Goal: Find specific page/section: Find specific page/section

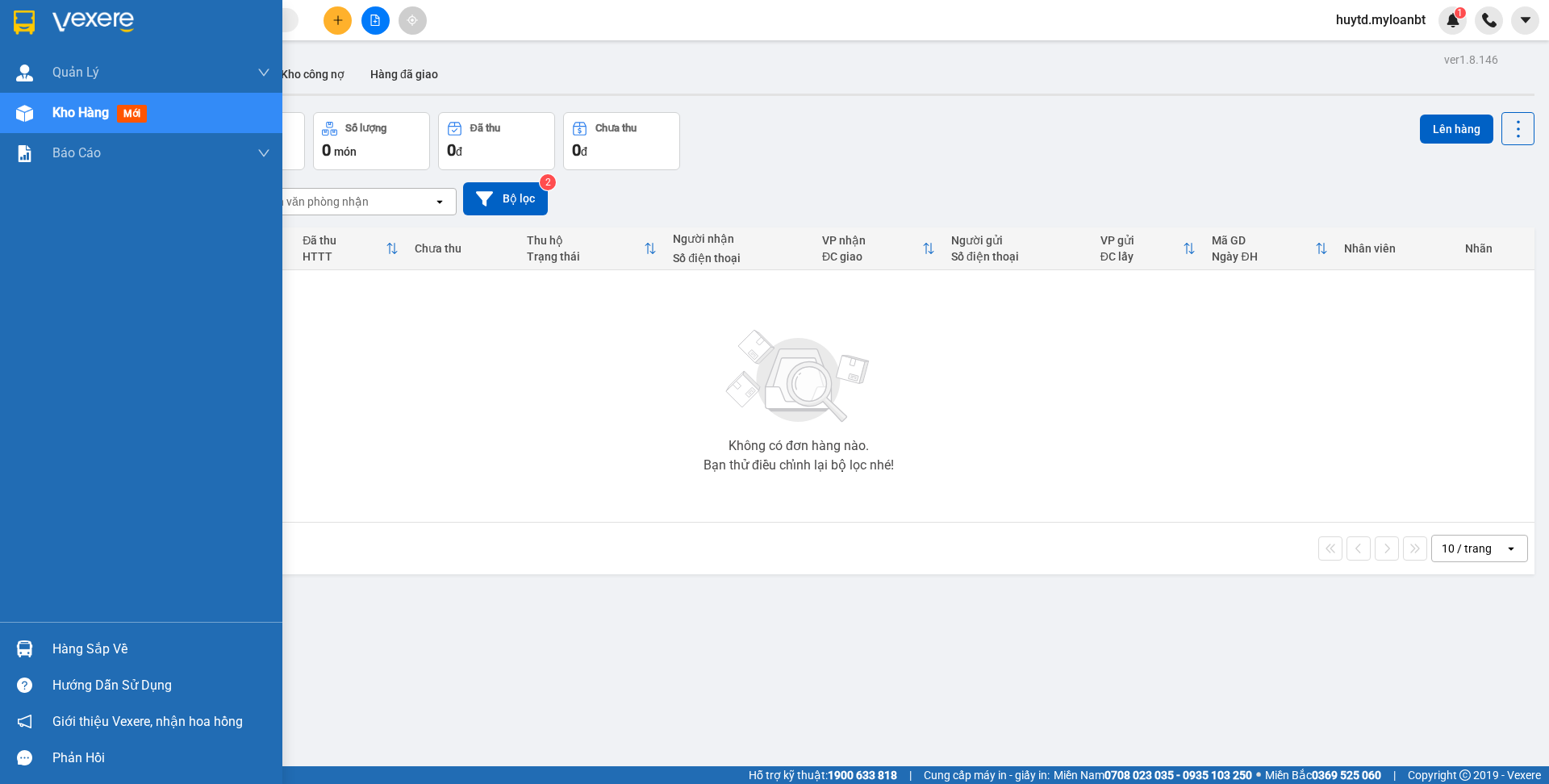
click at [72, 655] on div "Hàng sắp về" at bounding box center [161, 649] width 218 height 24
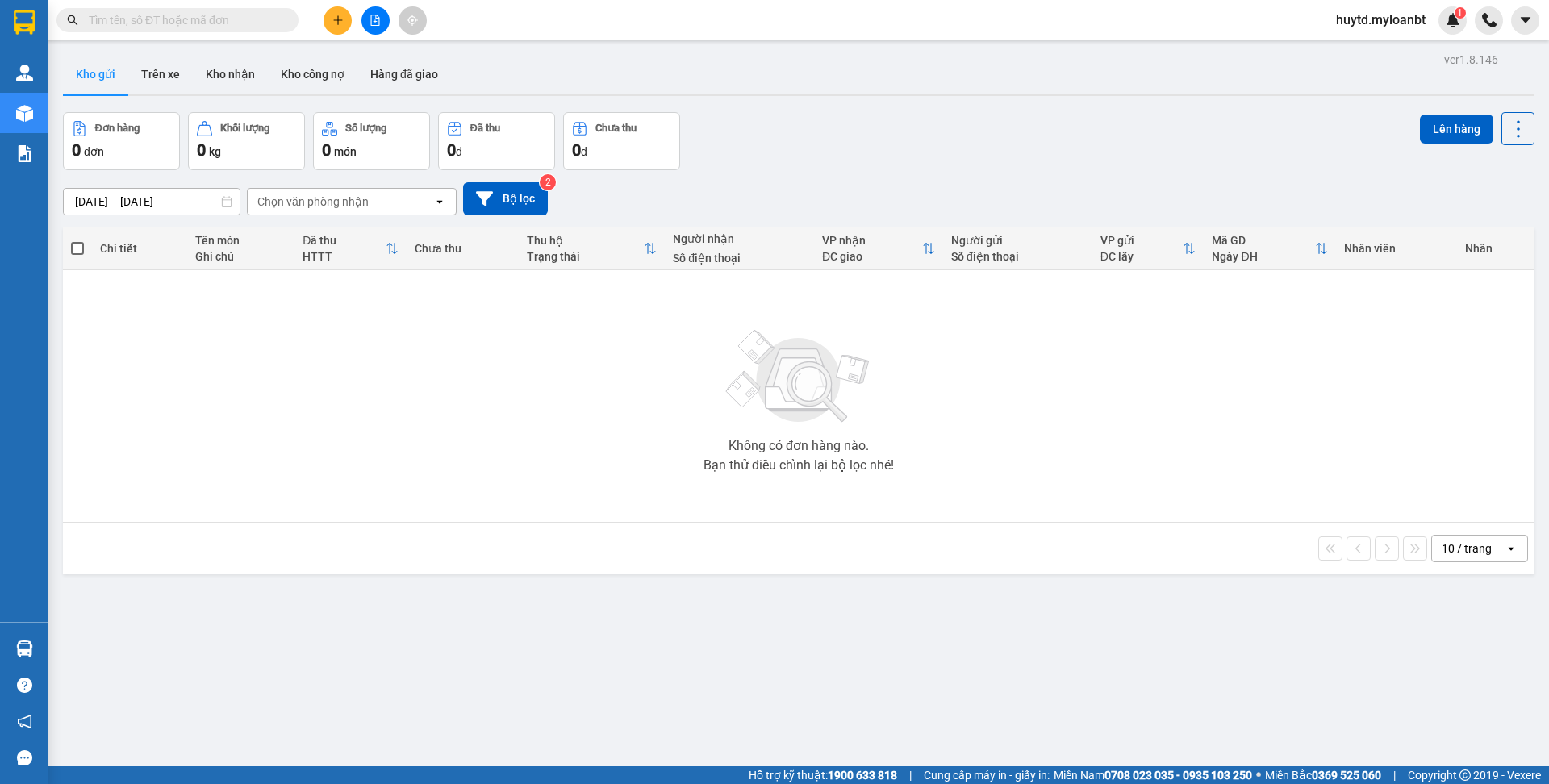
click at [634, 469] on section "Kết quả tìm kiếm ( 0 ) Bộ lọc No Data huytd.myloanbt 1 Quản [PERSON_NAME] lý gi…" at bounding box center [774, 392] width 1549 height 784
click at [228, 83] on button "Kho nhận" at bounding box center [230, 74] width 75 height 39
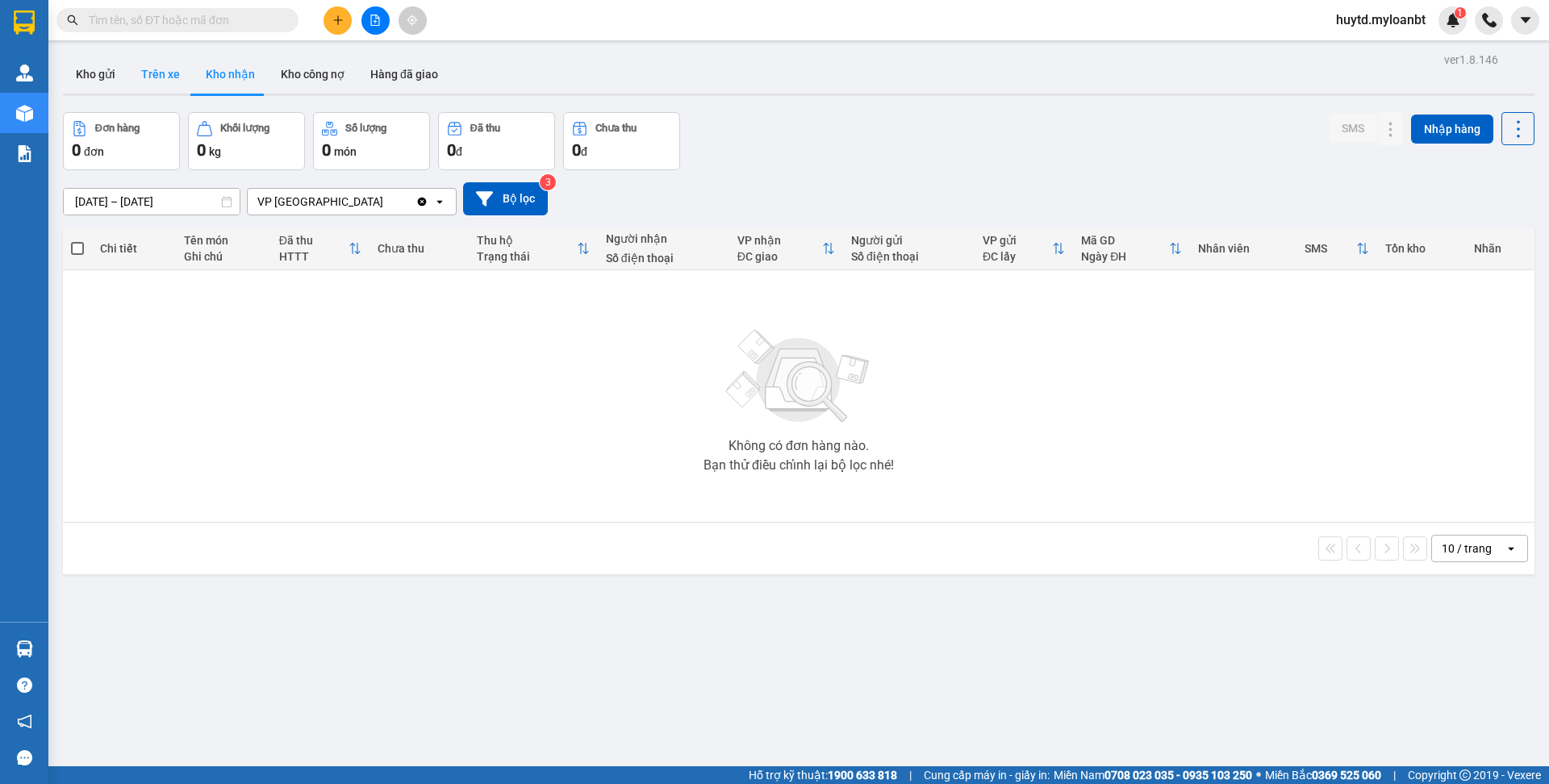
click at [162, 88] on button "Trên xe" at bounding box center [160, 74] width 65 height 39
type input "[DATE] – [DATE]"
